Goal: Check status: Check status

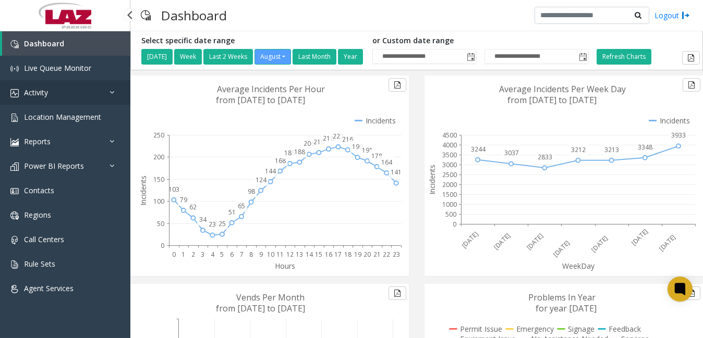
click at [79, 90] on link "Activity" at bounding box center [65, 92] width 130 height 25
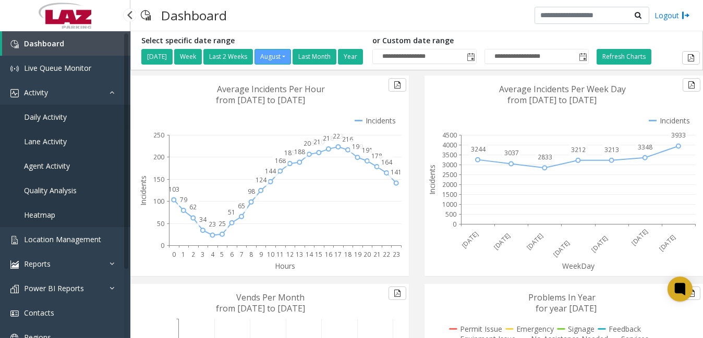
click at [66, 114] on span "Daily Activity" at bounding box center [45, 117] width 43 height 10
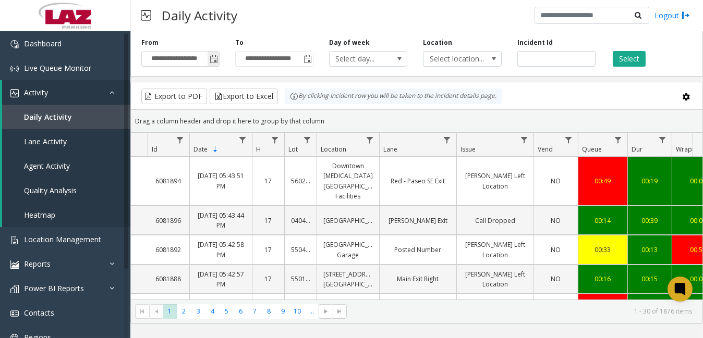
click at [213, 58] on span "Toggle popup" at bounding box center [214, 59] width 8 height 8
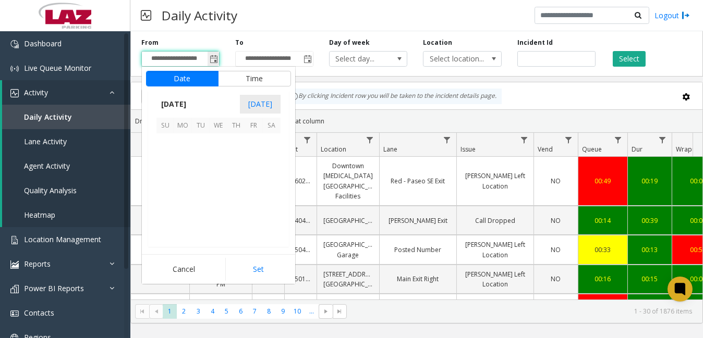
scroll to position [186959, 0]
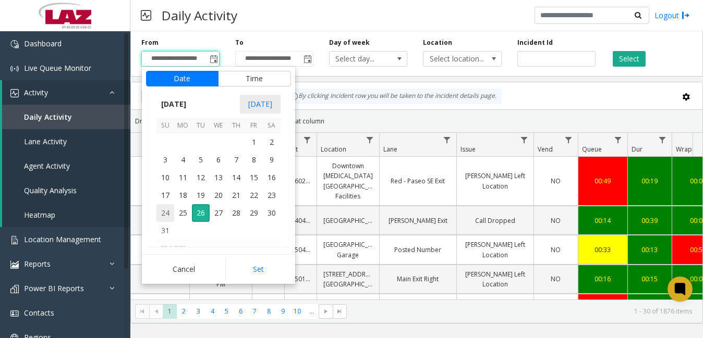
click at [165, 210] on span "24" at bounding box center [165, 213] width 18 height 18
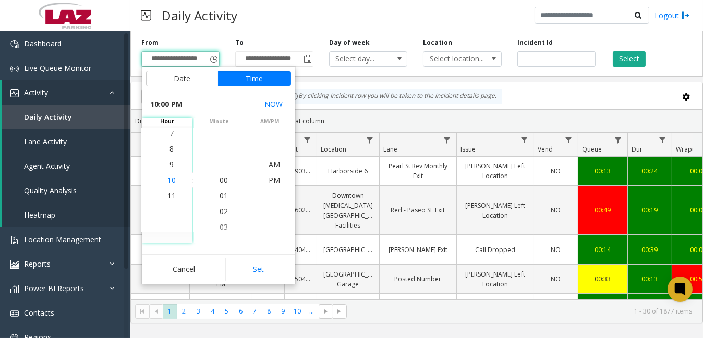
scroll to position [344, 0]
click at [169, 149] on li "6" at bounding box center [171, 149] width 36 height 16
click at [269, 176] on span "PM" at bounding box center [274, 180] width 11 height 10
click at [269, 178] on span "PM" at bounding box center [274, 180] width 11 height 10
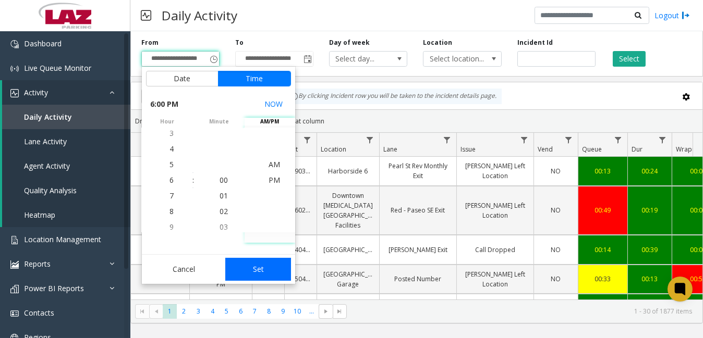
click at [261, 266] on button "Set" at bounding box center [258, 269] width 66 height 23
type input "**********"
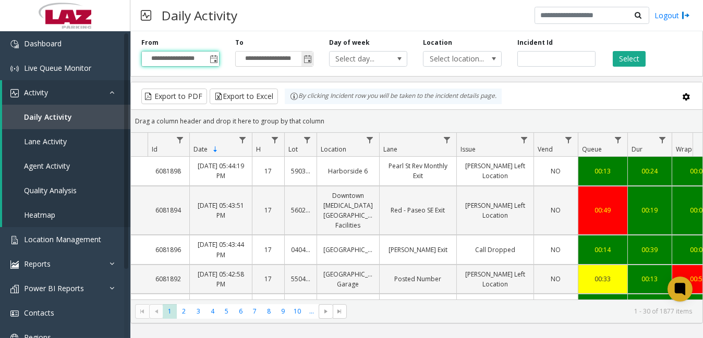
click at [308, 60] on span "Toggle popup" at bounding box center [307, 59] width 8 height 8
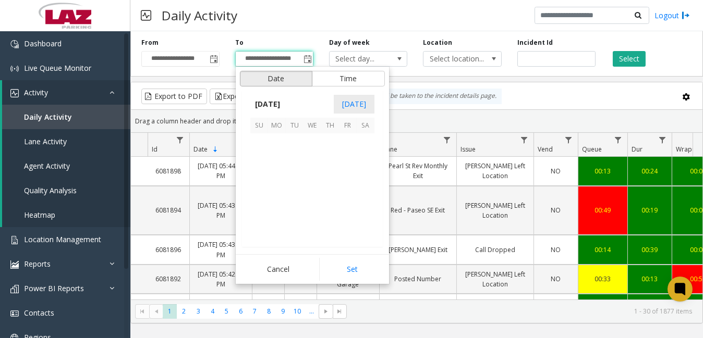
scroll to position [16, 0]
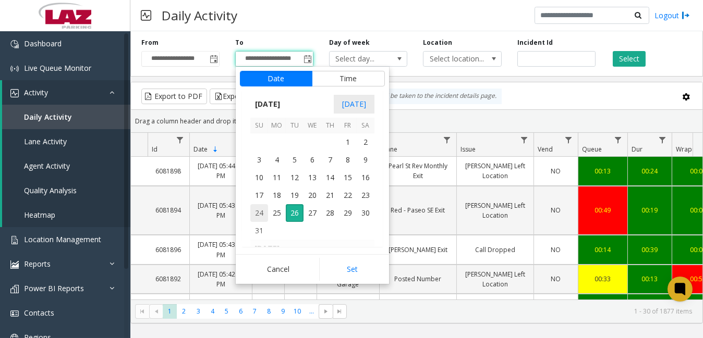
click at [260, 211] on span "24" at bounding box center [259, 213] width 18 height 18
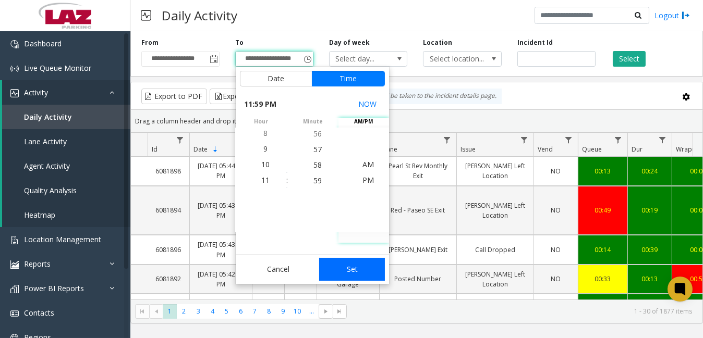
click at [356, 269] on button "Set" at bounding box center [352, 269] width 66 height 23
type input "**********"
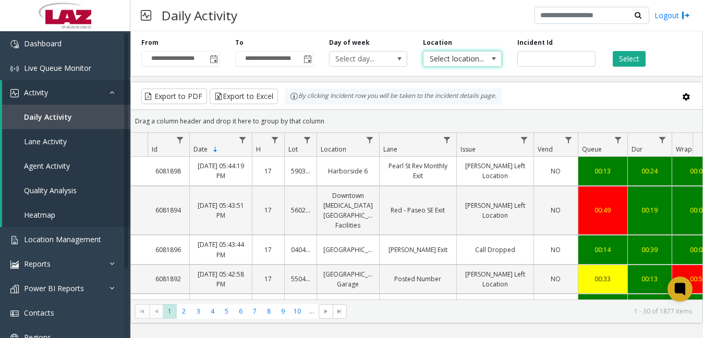
click at [450, 60] on span "Select location..." at bounding box center [454, 59] width 62 height 15
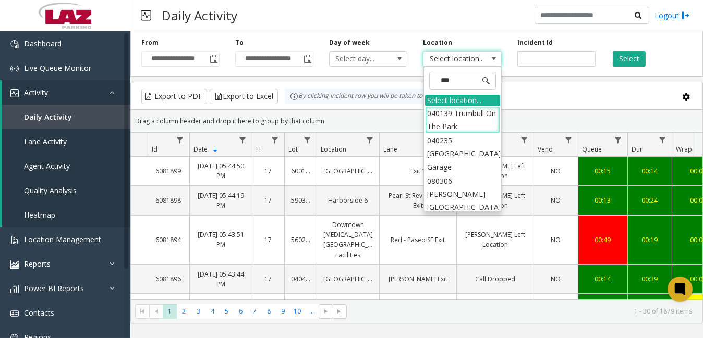
type input "***"
click at [450, 60] on span "Select location..." at bounding box center [454, 59] width 62 height 15
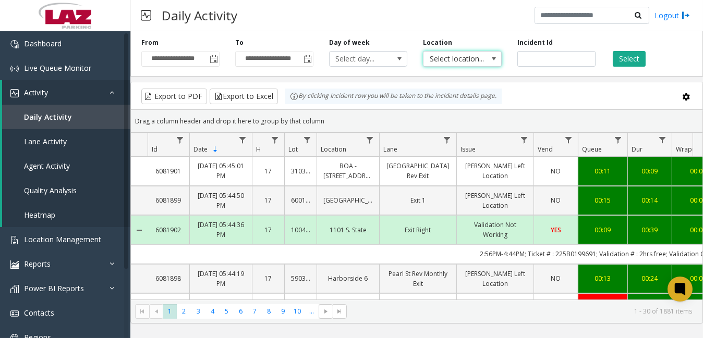
click at [450, 60] on span "Select location..." at bounding box center [454, 59] width 62 height 15
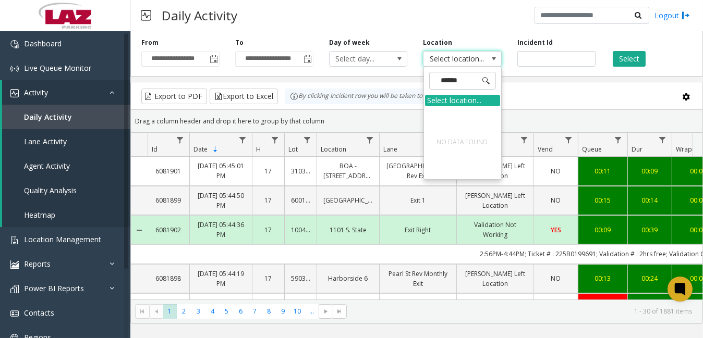
drag, startPoint x: 480, startPoint y: 80, endPoint x: 424, endPoint y: 86, distance: 55.6
click at [425, 86] on span "******" at bounding box center [462, 81] width 75 height 26
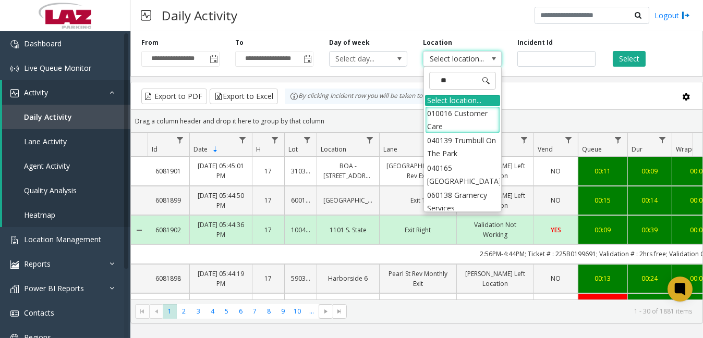
type input "***"
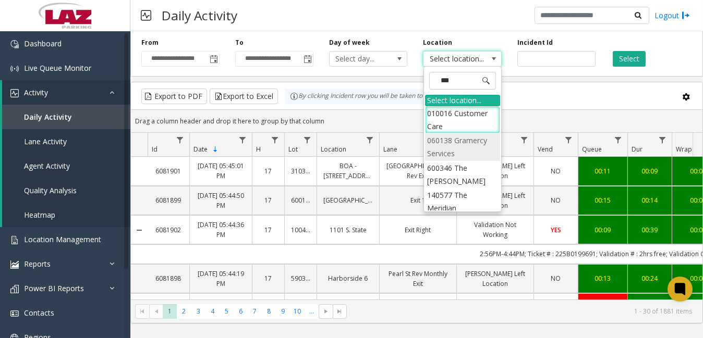
click at [474, 146] on li "060138 Gramercy Services" at bounding box center [462, 146] width 75 height 27
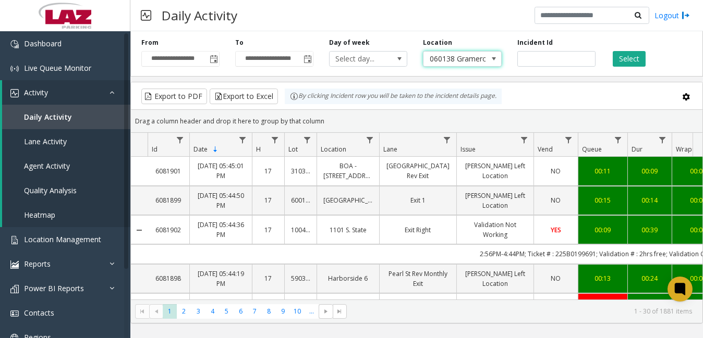
click at [490, 57] on span at bounding box center [494, 59] width 8 height 8
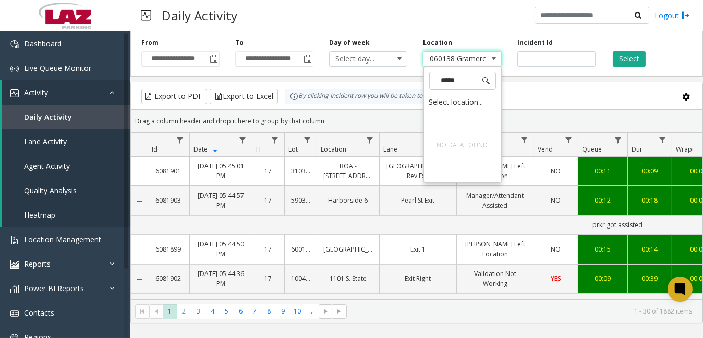
scroll to position [0, 0]
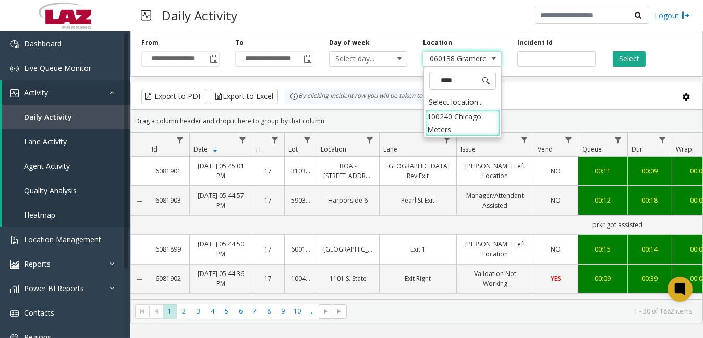
type input "*****"
click at [444, 124] on li "100240 Chicago Meters" at bounding box center [462, 122] width 75 height 27
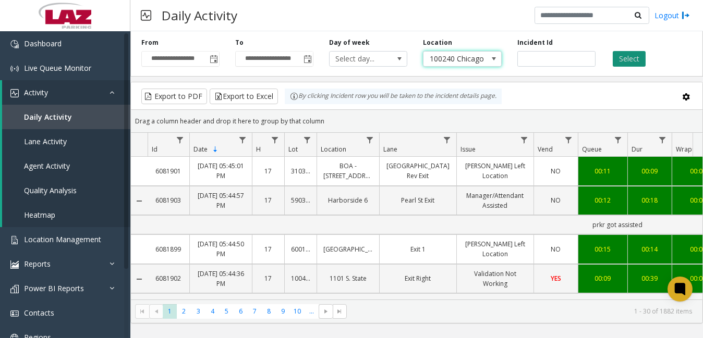
click at [627, 55] on button "Select" at bounding box center [629, 59] width 33 height 16
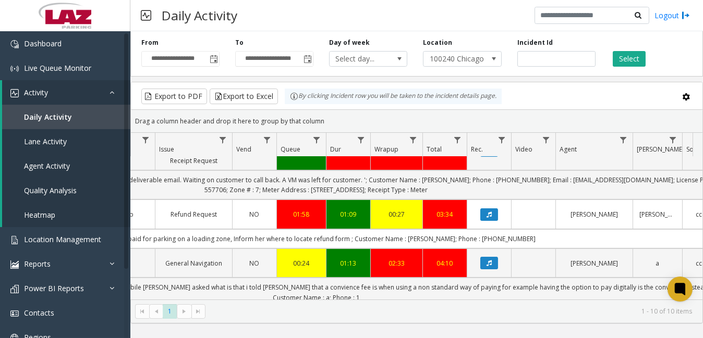
scroll to position [407, 307]
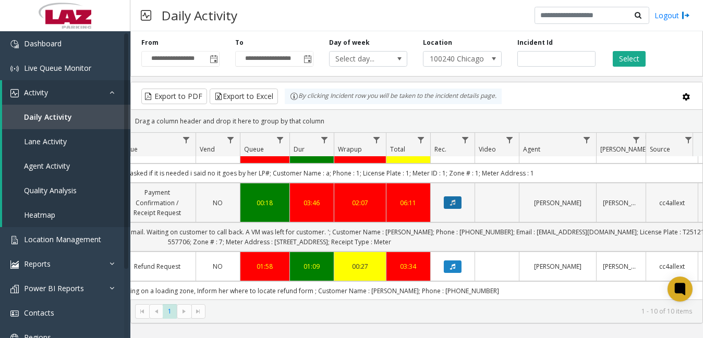
click at [452, 200] on icon "Data table" at bounding box center [452, 203] width 5 height 6
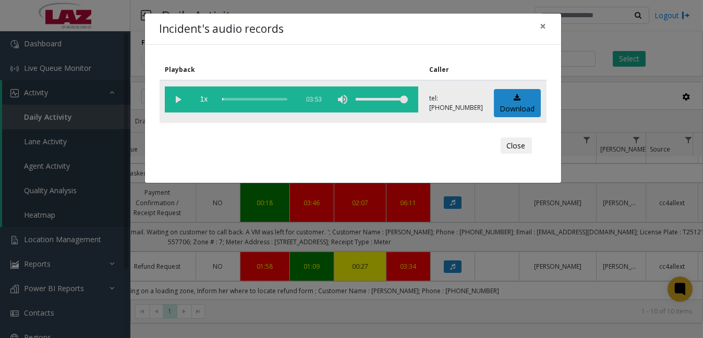
click at [177, 98] on vg-play-pause at bounding box center [178, 100] width 26 height 26
click at [229, 99] on div "scrub bar" at bounding box center [257, 100] width 71 height 26
click at [233, 98] on div "scrub bar" at bounding box center [257, 100] width 71 height 26
click at [239, 98] on div "scrub bar" at bounding box center [257, 100] width 71 height 26
click at [242, 99] on div "scrub bar" at bounding box center [257, 100] width 71 height 26
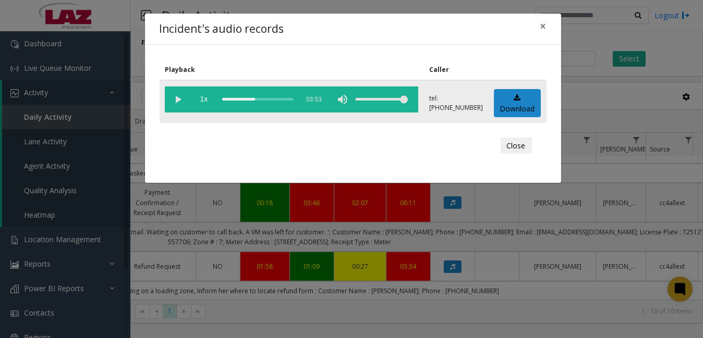
click at [244, 99] on div "scrub bar" at bounding box center [257, 100] width 71 height 26
click at [247, 99] on div "scrub bar" at bounding box center [257, 100] width 71 height 26
click at [251, 99] on div "scrub bar" at bounding box center [257, 100] width 71 height 26
click at [247, 99] on div "scrub bar" at bounding box center [257, 100] width 71 height 26
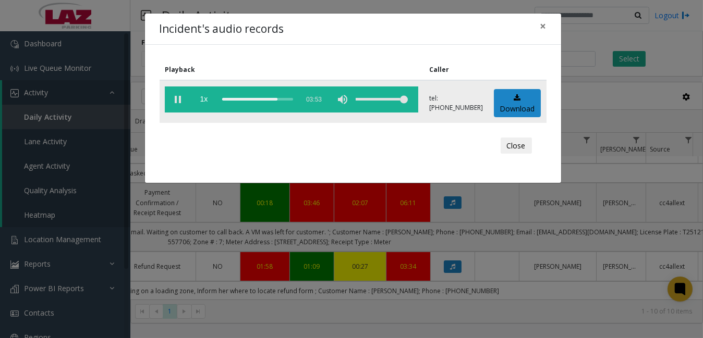
click at [251, 96] on div "scrub bar" at bounding box center [257, 100] width 71 height 26
click at [250, 98] on div "scrub bar" at bounding box center [257, 100] width 71 height 26
click at [229, 95] on div "scrub bar" at bounding box center [257, 100] width 71 height 26
click at [234, 98] on div "scrub bar" at bounding box center [257, 100] width 71 height 26
click at [236, 98] on div "scrub bar" at bounding box center [257, 100] width 71 height 26
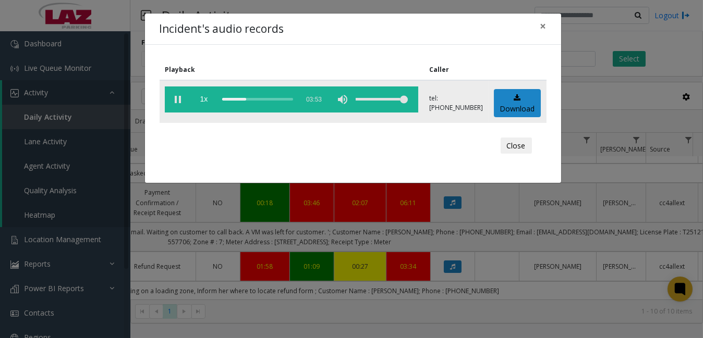
click at [239, 98] on div "scrub bar" at bounding box center [257, 100] width 71 height 26
click at [521, 142] on button "Close" at bounding box center [516, 146] width 31 height 17
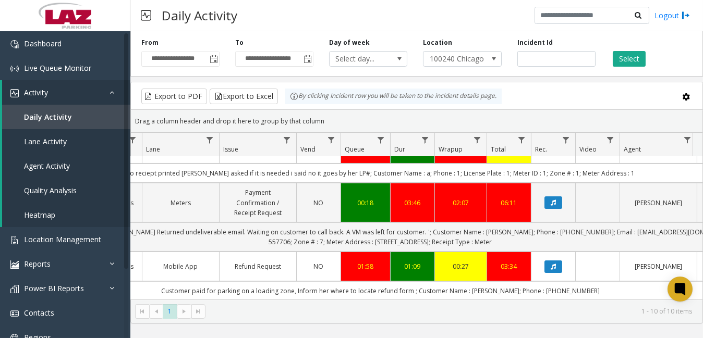
scroll to position [0, 193]
